Goal: Task Accomplishment & Management: Manage account settings

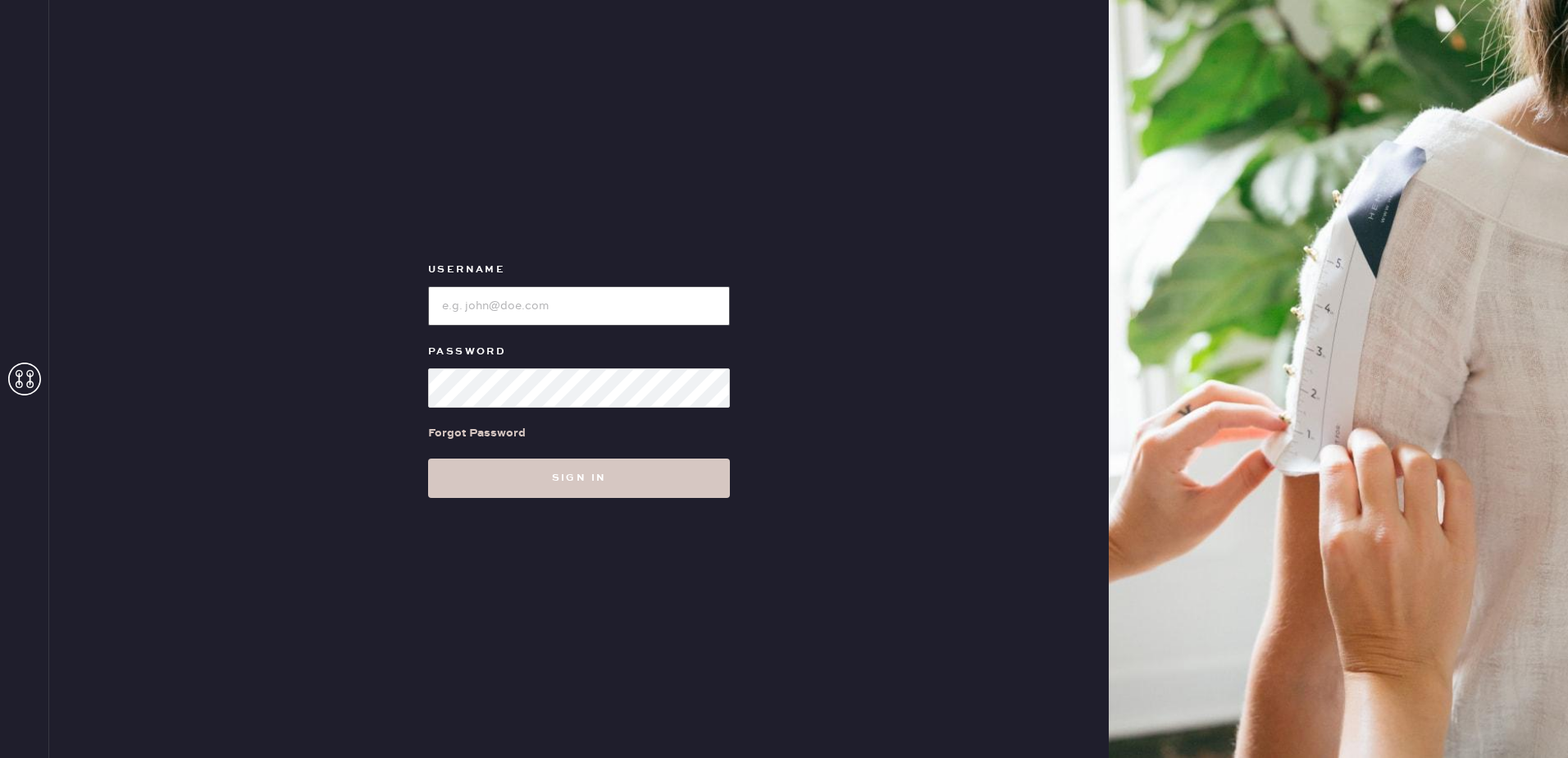
click at [567, 316] on input "loginName" at bounding box center [579, 306] width 302 height 39
type input "[EMAIL_ADDRESS][MEDICAL_DATA][DOMAIN_NAME]"
click at [611, 467] on button "Sign in" at bounding box center [579, 478] width 302 height 39
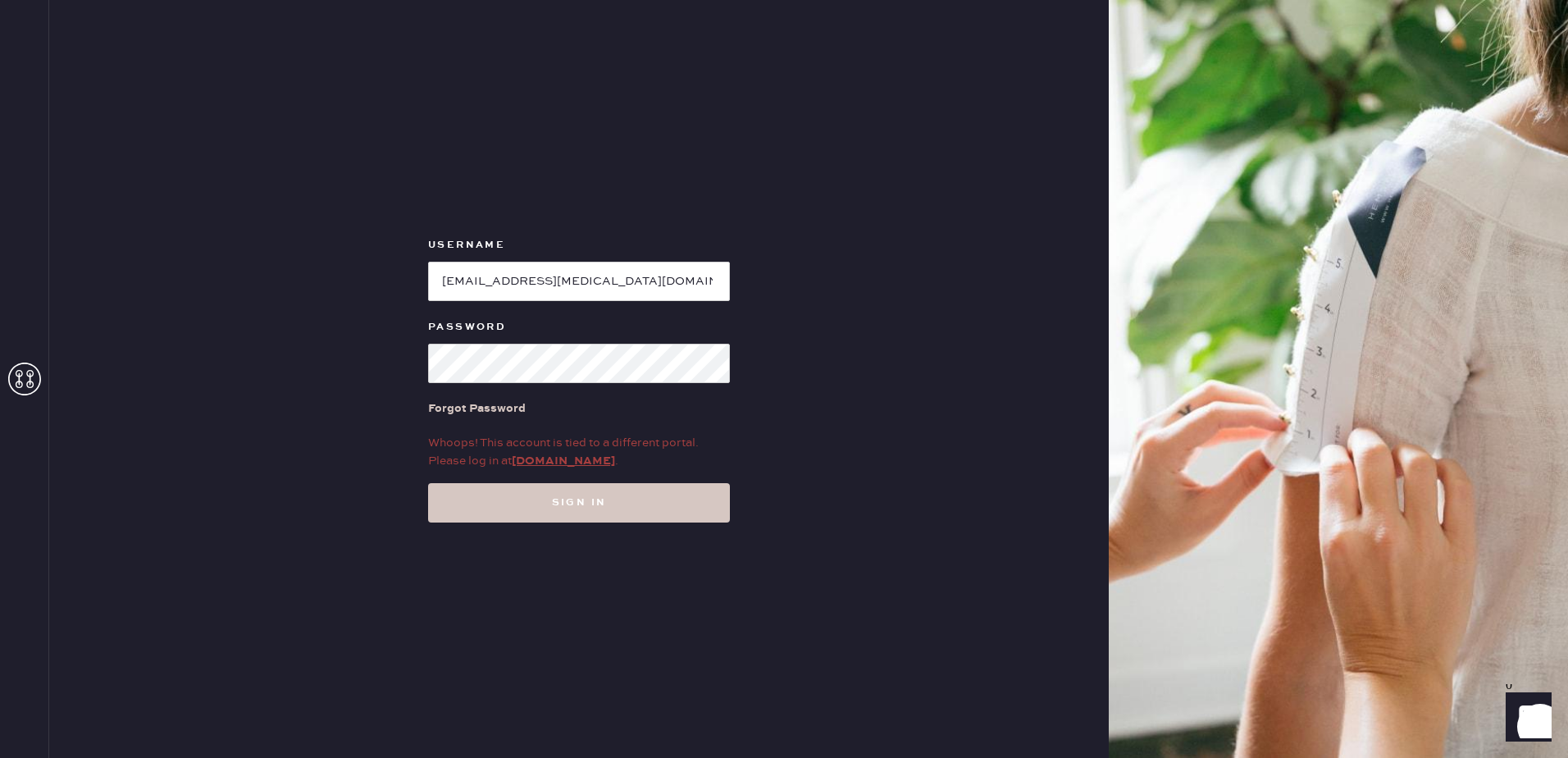
click at [574, 449] on div "Whoops! This account is tied to a different portal. Please log in at my.hemster…" at bounding box center [579, 452] width 302 height 36
click at [574, 463] on link "my.hemster.co" at bounding box center [564, 462] width 103 height 15
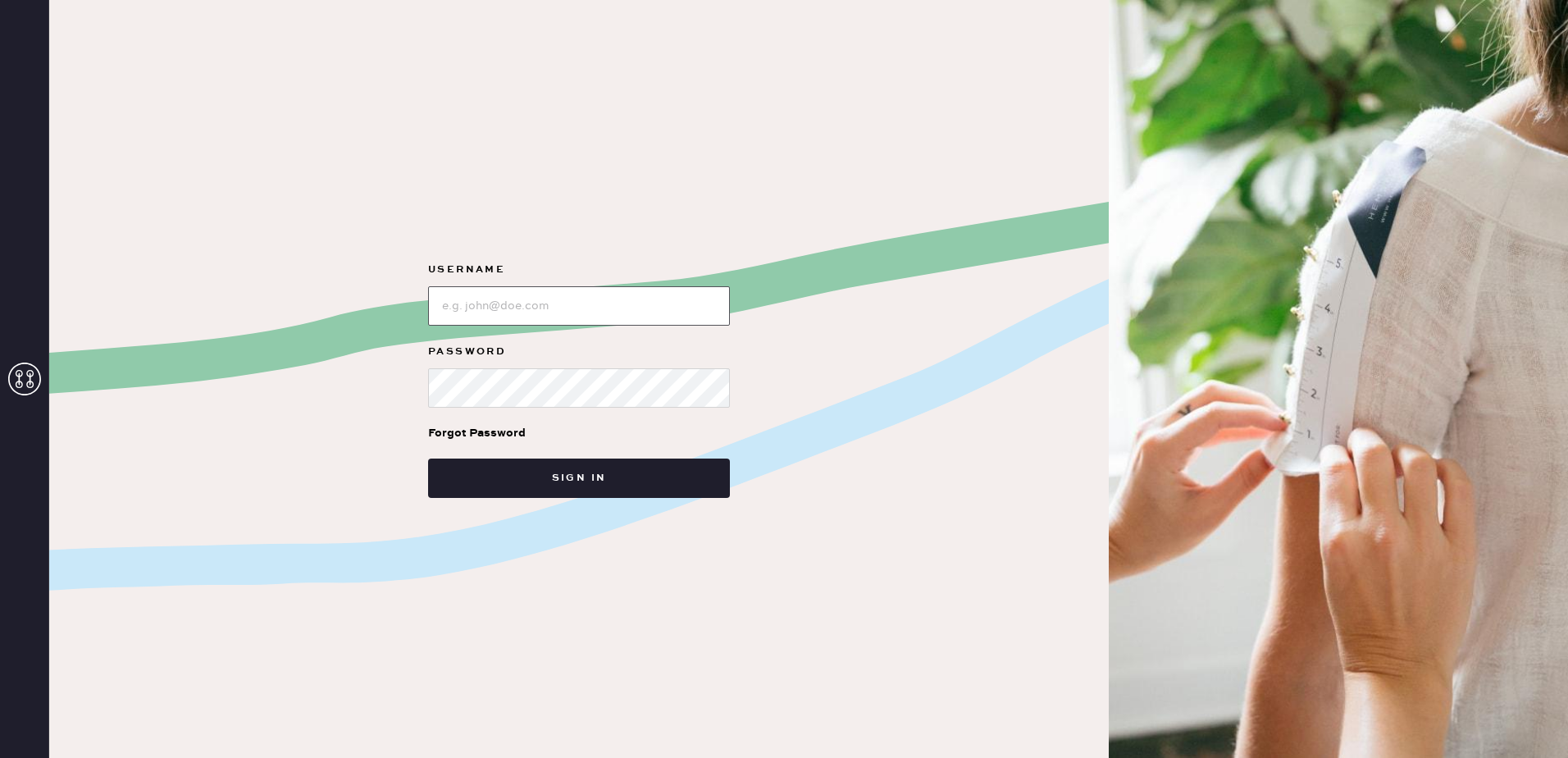
type input "[EMAIL_ADDRESS][MEDICAL_DATA][DOMAIN_NAME]"
click at [615, 450] on div "Forgot Password" at bounding box center [579, 433] width 302 height 51
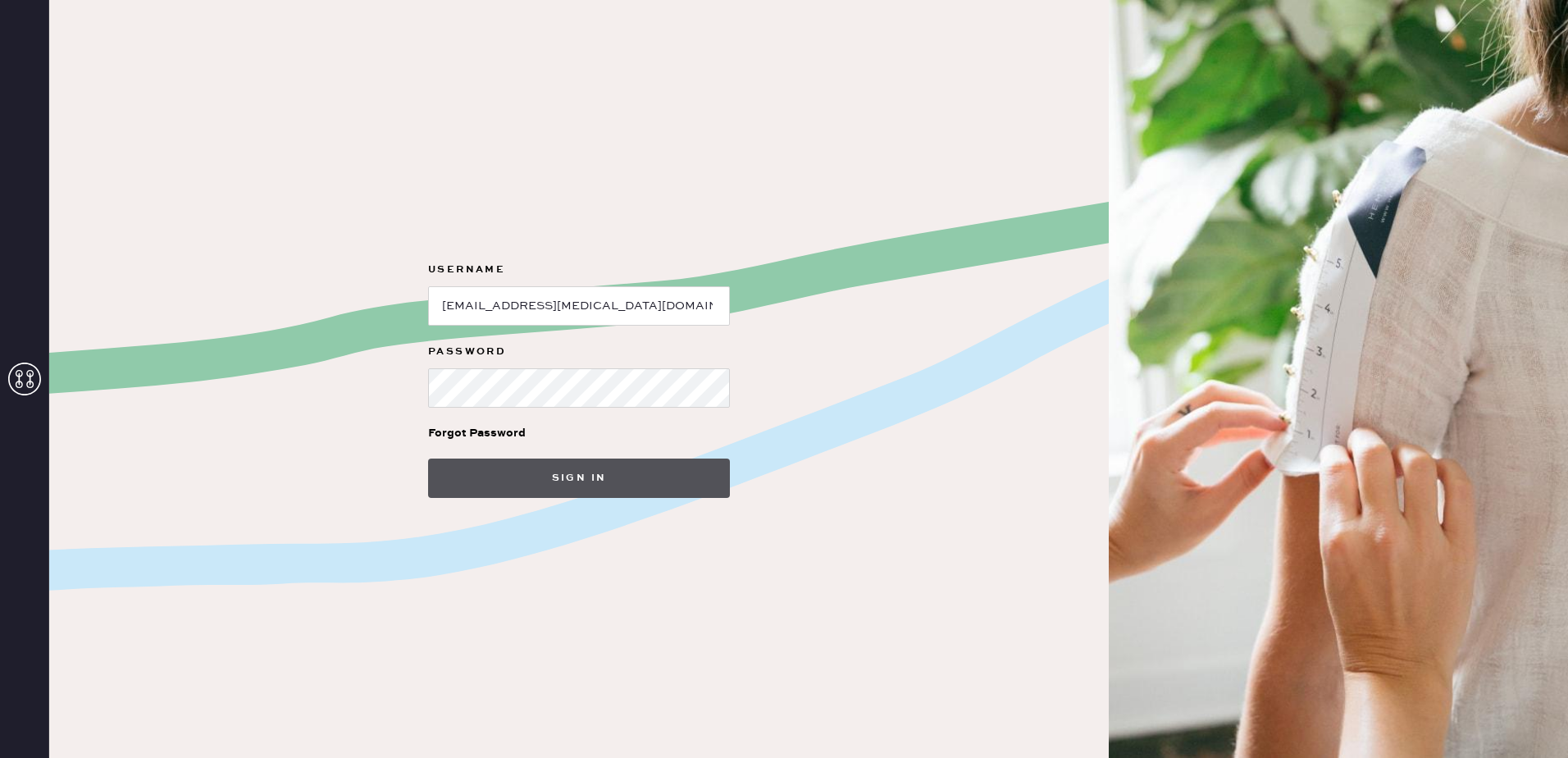
click at [622, 482] on button "Sign in" at bounding box center [579, 478] width 302 height 39
